Goal: Information Seeking & Learning: Check status

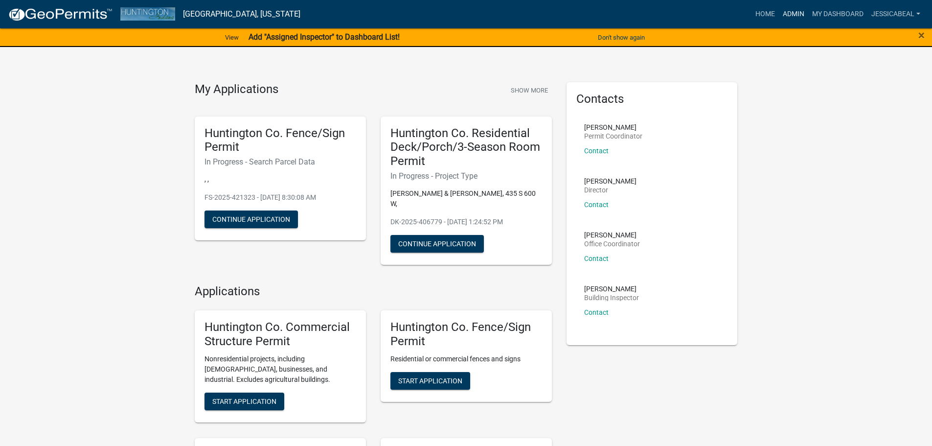
click at [792, 11] on link "Admin" at bounding box center [793, 14] width 29 height 19
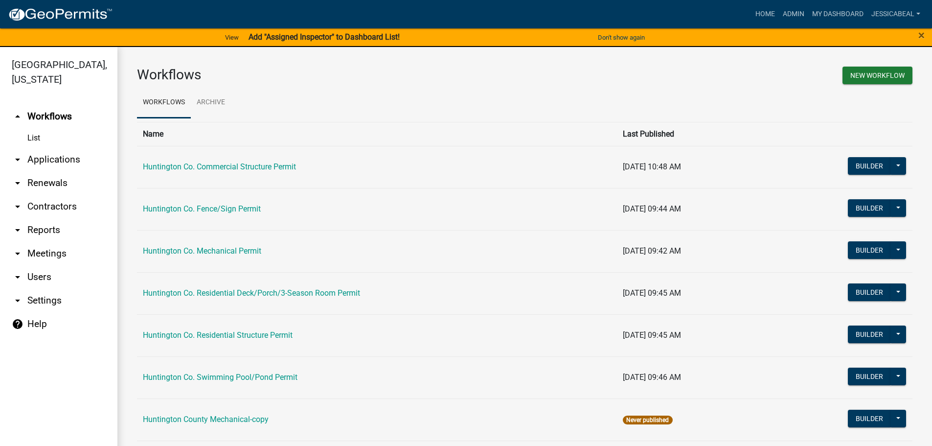
click at [33, 160] on link "arrow_drop_down Applications" at bounding box center [58, 159] width 117 height 23
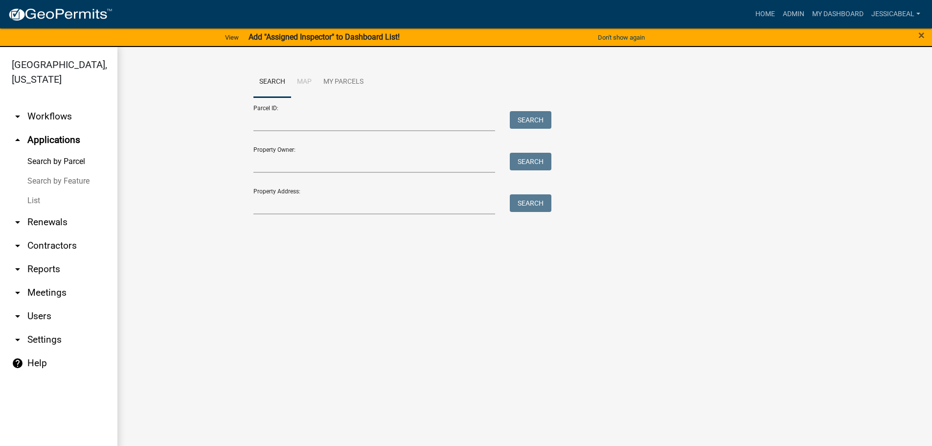
click at [42, 194] on link "List" at bounding box center [58, 201] width 117 height 20
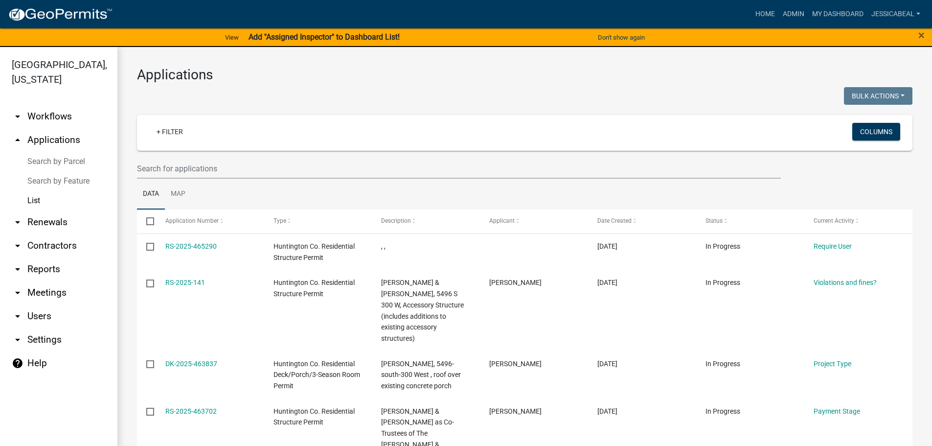
click at [136, 162] on div at bounding box center [459, 169] width 658 height 20
click at [146, 162] on input "text" at bounding box center [459, 169] width 644 height 20
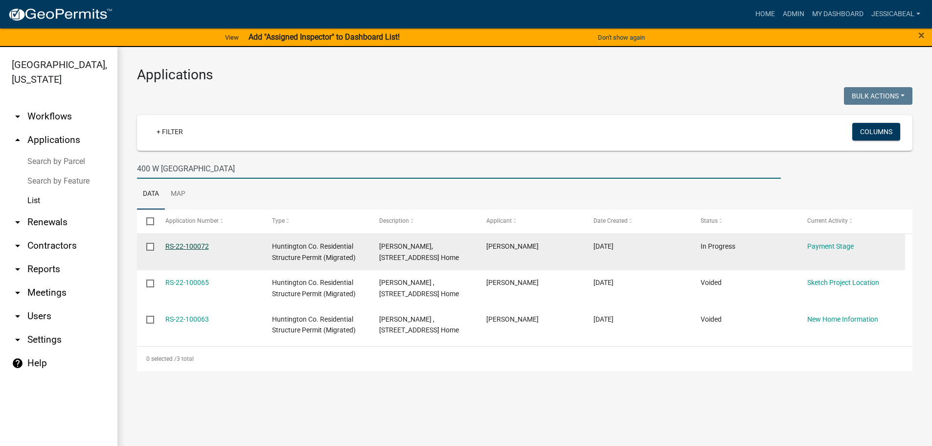
type input "400 W [GEOGRAPHIC_DATA]"
click at [200, 245] on link "RS-22-100072" at bounding box center [187, 246] width 44 height 8
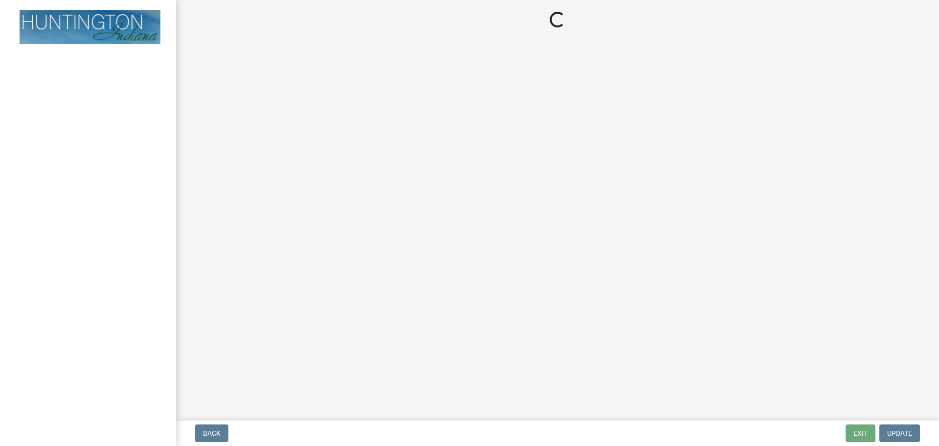
select select "3: 3"
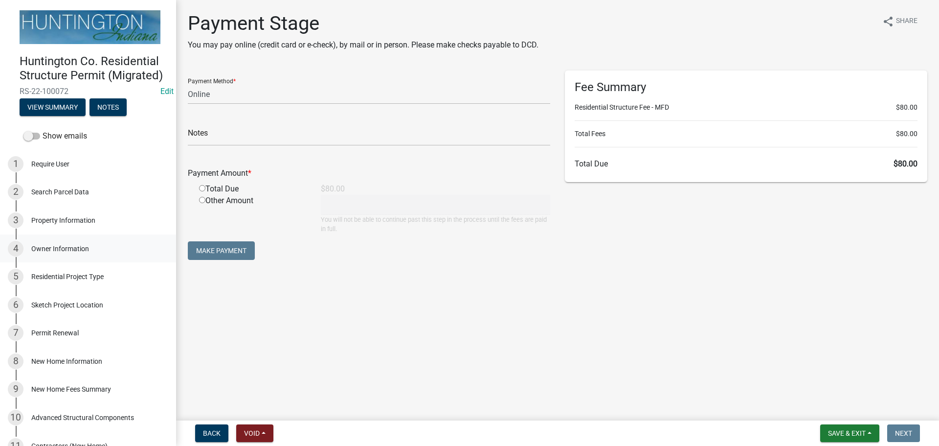
click at [51, 252] on div "Owner Information" at bounding box center [60, 248] width 58 height 7
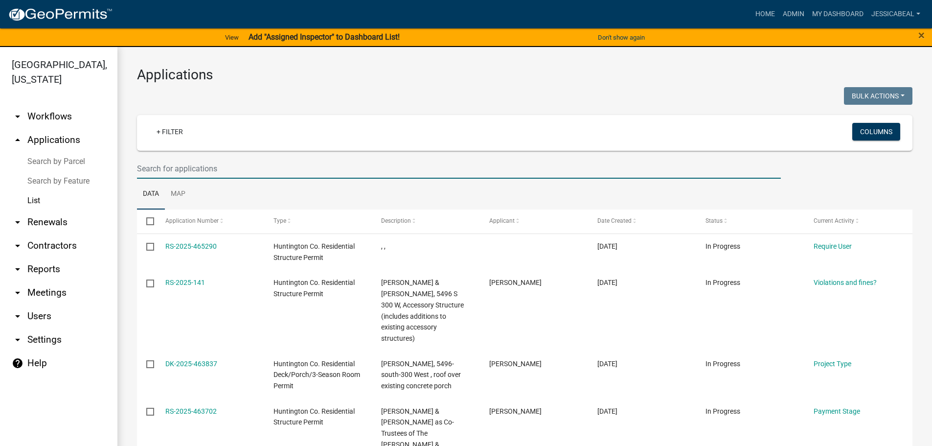
click at [162, 171] on input "text" at bounding box center [459, 169] width 644 height 20
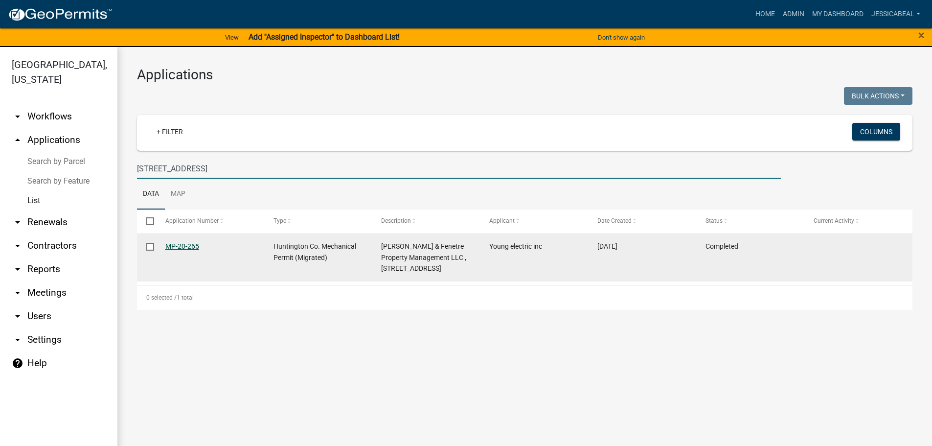
type input "[STREET_ADDRESS]"
click at [179, 246] on link "MP-20-265" at bounding box center [182, 246] width 34 height 8
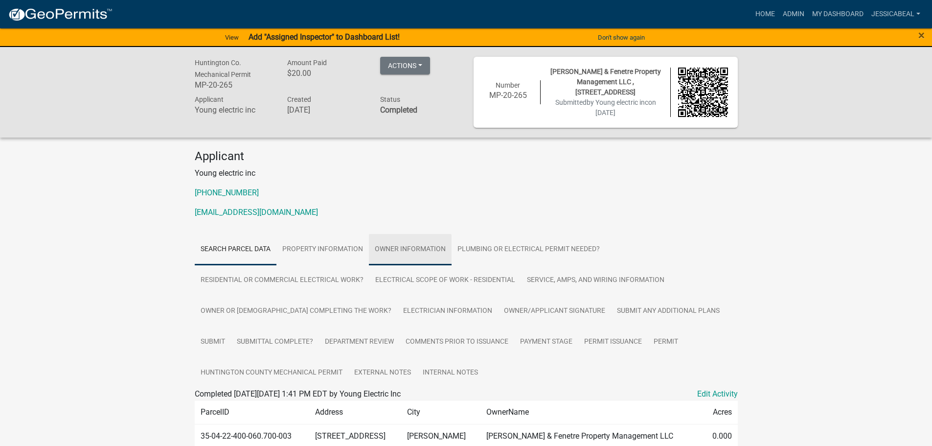
click at [383, 249] on link "Owner Information" at bounding box center [410, 249] width 83 height 31
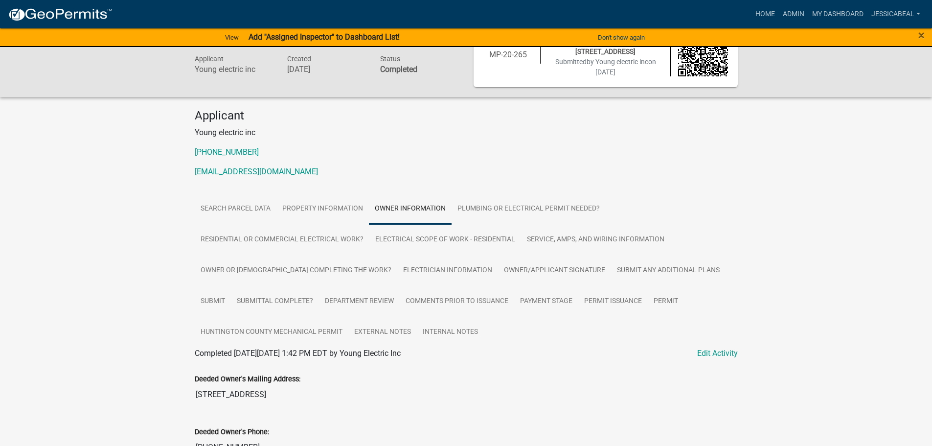
scroll to position [101, 0]
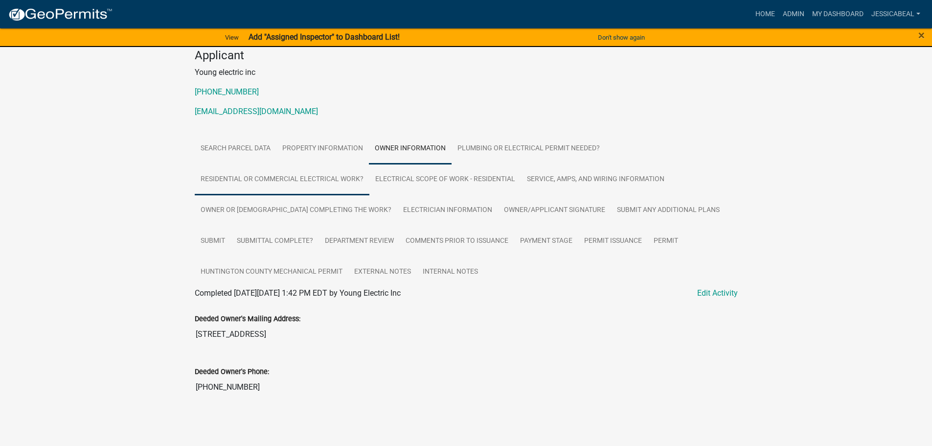
click at [266, 172] on link "Residential or Commercial Electrical Work?" at bounding box center [282, 179] width 175 height 31
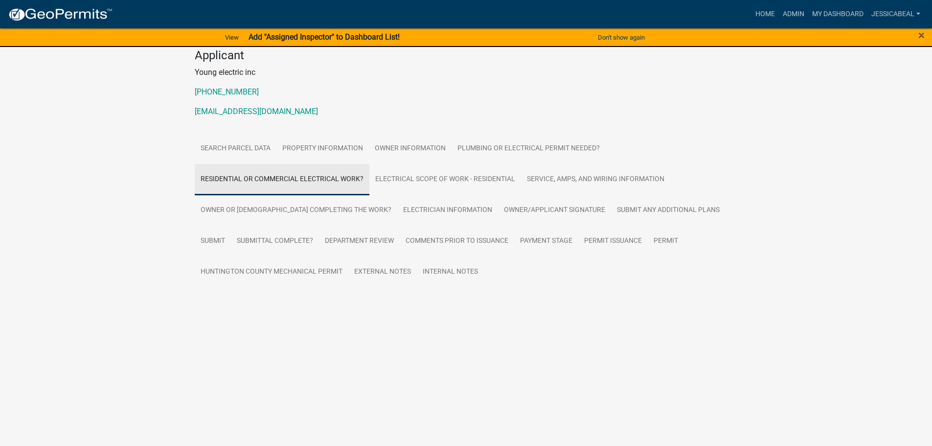
scroll to position [48, 0]
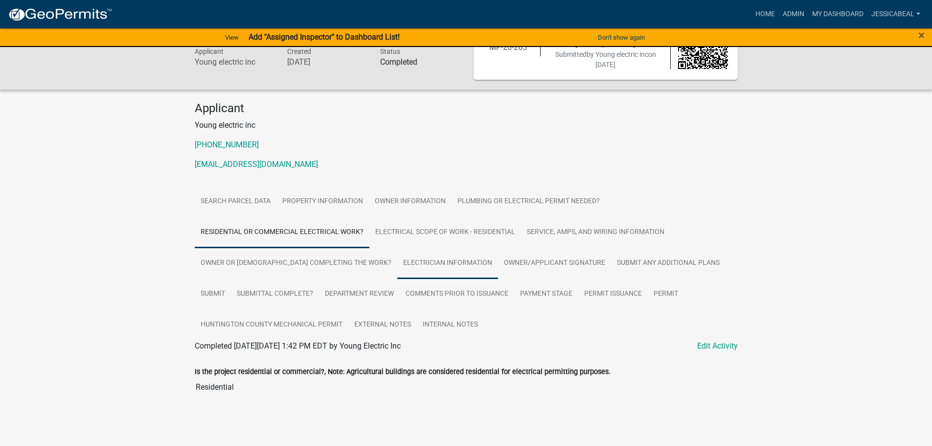
click at [438, 251] on link "Electrician Information" at bounding box center [447, 263] width 101 height 31
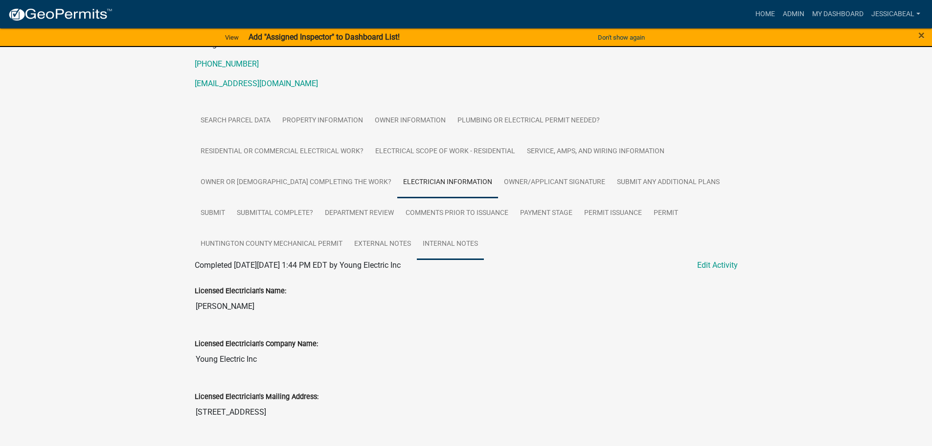
scroll to position [146, 0]
